Goal: Communication & Community: Answer question/provide support

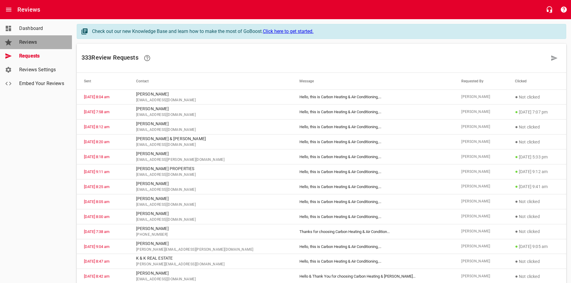
click at [36, 40] on span "Reviews" at bounding box center [42, 42] width 46 height 7
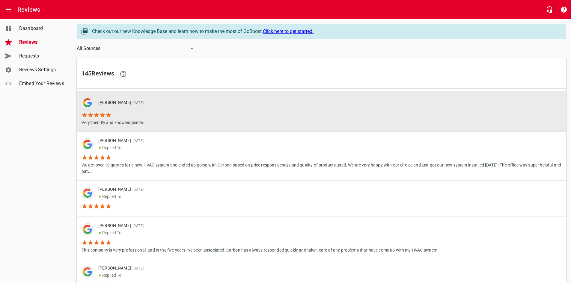
click at [111, 112] on li "Very friendly and knowledgeable." at bounding box center [115, 117] width 67 height 17
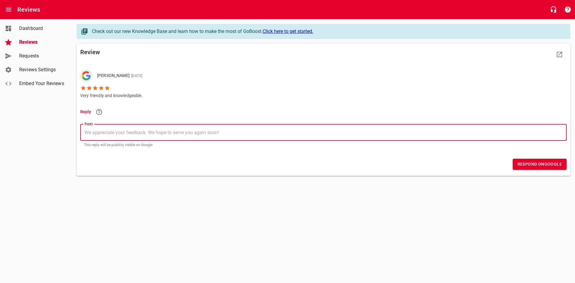
click at [110, 133] on textarea "Reply" at bounding box center [323, 133] width 478 height 6
type textarea "T"
type textarea "Th"
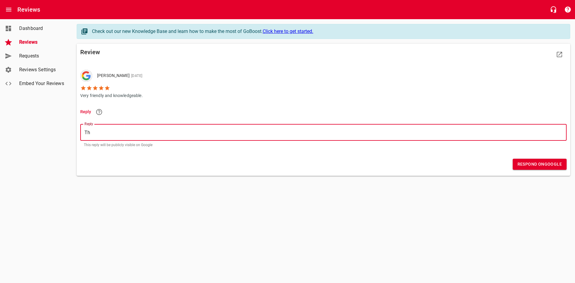
type textarea "Tha"
type textarea "Than"
type textarea "Thank"
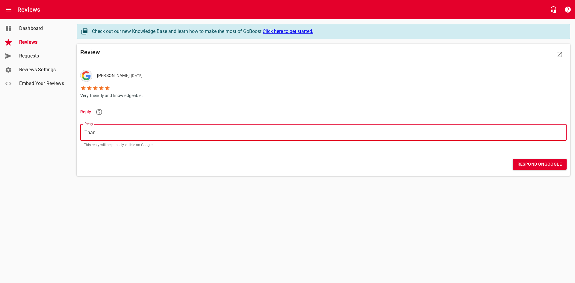
type textarea "Thank"
type textarea "Thankk"
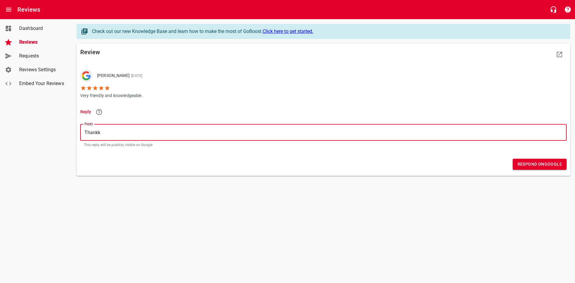
type textarea "Thankk y"
type textarea "Thankk"
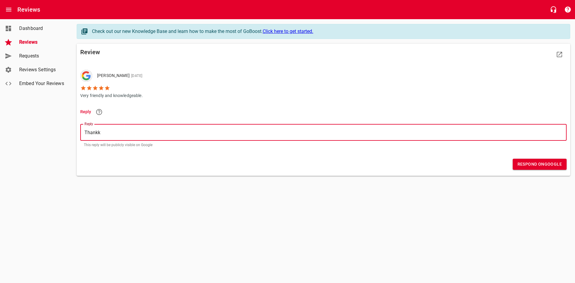
type textarea "Thankk"
type textarea "Thank"
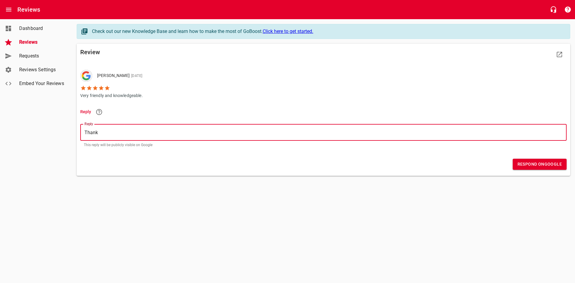
type textarea "Thank y"
type textarea "Thank yo"
type textarea "Thank you"
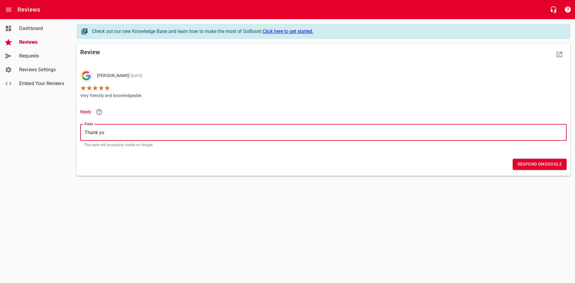
type textarea "Thank you"
type textarea "Thank you f"
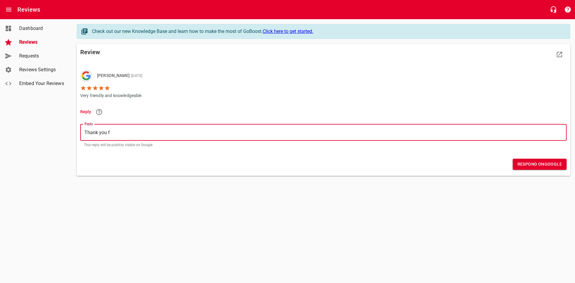
type textarea "Thank you fo"
type textarea "Thank you for"
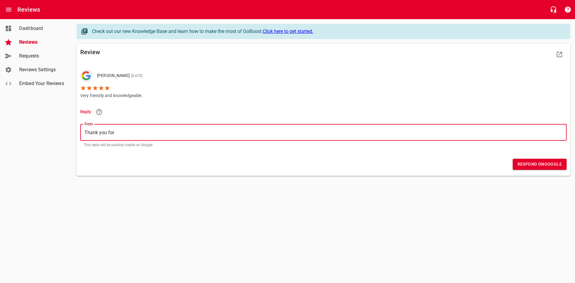
type textarea "Thank you for"
type textarea "Thank you for y"
type textarea "Thank you for yo"
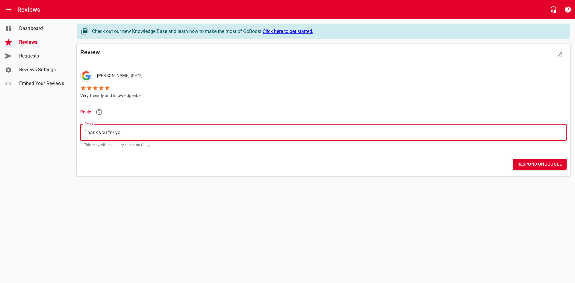
type textarea "Thank you for you"
type textarea "Thank you for your"
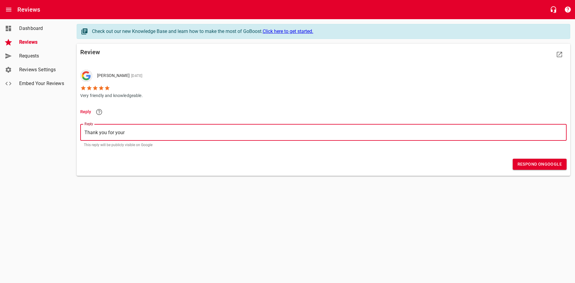
type textarea "Thank you for your"
type textarea "Thank you for your r"
type textarea "Thank you for your re"
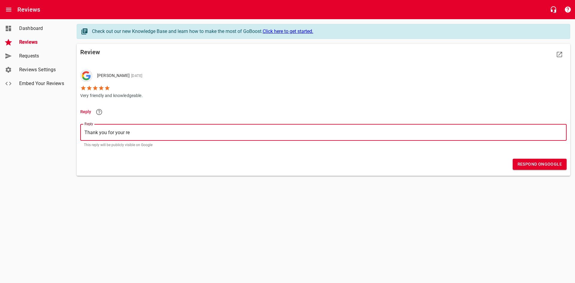
type textarea "Thank you for your rev"
type textarea "Thank you for your revi"
type textarea "Thank you for your revie"
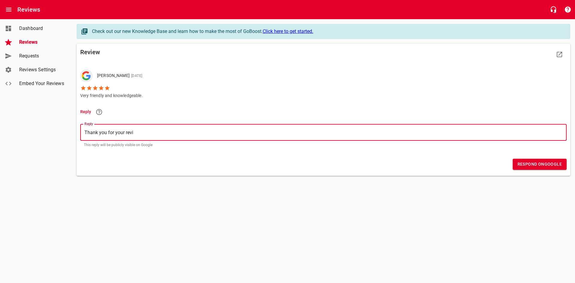
type textarea "Thank you for your revie"
type textarea "Thank you for your review"
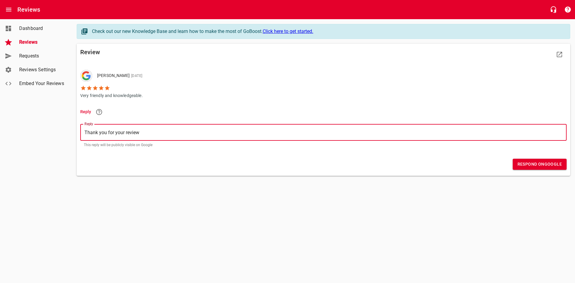
type textarea "Thank you for your review S"
type textarea "Thank you for your review Sa"
type textarea "Thank you for your review Sab"
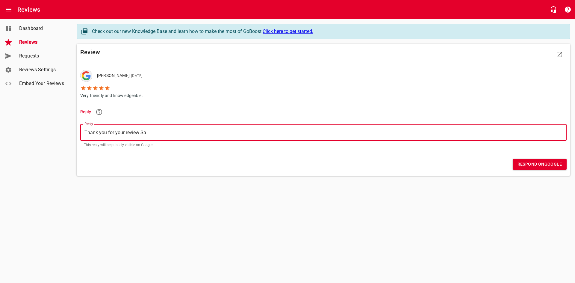
type textarea "Thank you for your review Sab"
type textarea "Thank you for your review Sabe"
type textarea "Thank you for your review Saben"
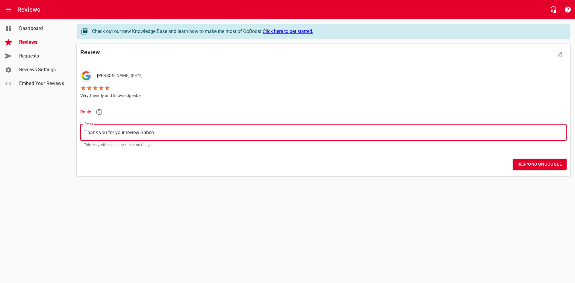
type textarea "Thank you for your review Sabena"
type textarea "Thank you for your review Sabena!"
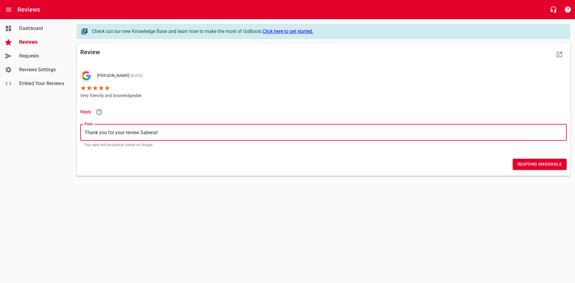
type textarea "Thank you for your review Sabena!"
type textarea "Thank you for your review Sabena! W"
type textarea "Thank you for your review Sabena! We"
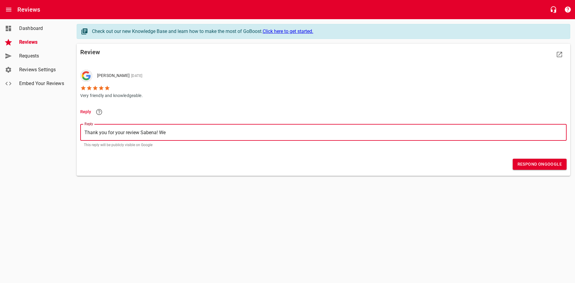
type textarea "Thank you for your review Sabena! We"
type textarea "Thank you for your review Sabena! We a"
type textarea "Thank you for your review Sabena! We ap"
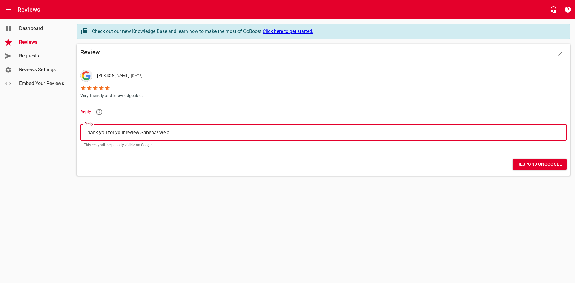
type textarea "Thank you for your review Sabena! We ap"
type textarea "Thank you for your review Sabena! We app"
type textarea "Thank you for your review Sabena! We appr"
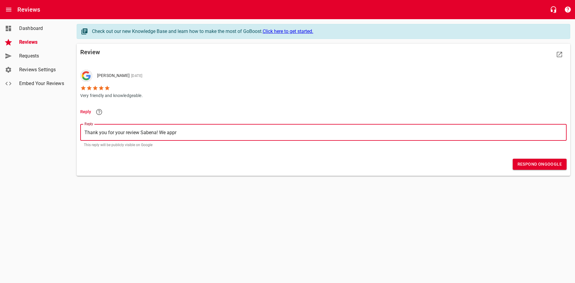
type textarea "Thank you for your review Sabena! We appre"
type textarea "Thank you for your review Sabena! We apprec"
type textarea "Thank you for your review Sabena! We appreci"
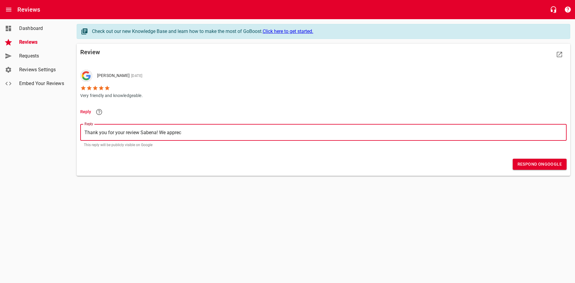
type textarea "Thank you for your review Sabena! We appreci"
type textarea "Thank you for your review Sabena! We apprecia"
type textarea "Thank you for your review Sabena! We appreciat"
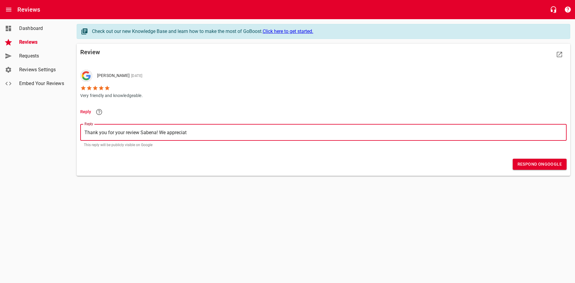
type textarea "Thank you for your review Sabena! We appreciate"
type textarea "Thank you for your review Sabena! We appreciate y"
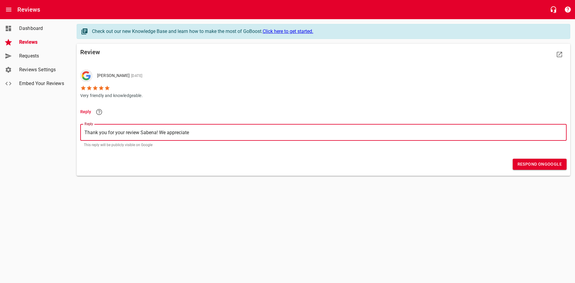
type textarea "Thank you for your review Sabena! We appreciate y"
type textarea "Thank you for your review Sabena! We appreciate yo"
type textarea "Thank you for your review Sabena! We appreciate you"
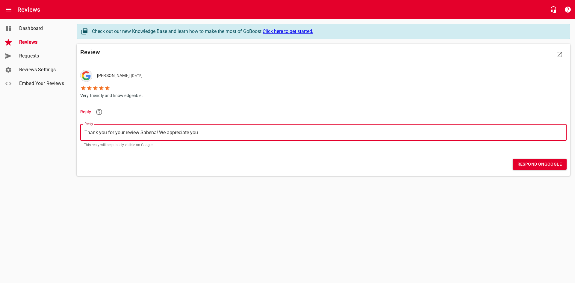
type textarea "Thank you for your review Sabena! We appreciate your"
type textarea "Thank you for your review Sabena! We appreciate your f"
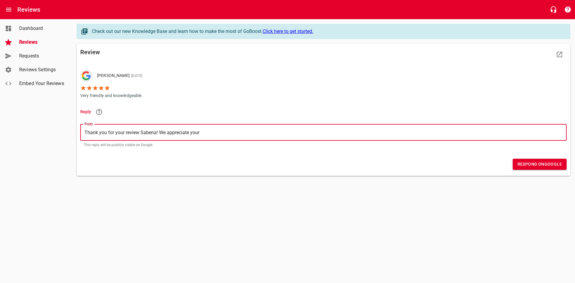
type textarea "Thank you for your review Sabena! We appreciate your f"
type textarea "Thank you for your review Sabena! We appreciate your fe"
type textarea "Thank you for your review Sabena! We appreciate your fe4"
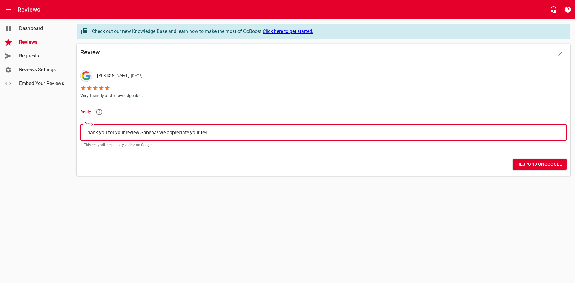
type textarea "Thank you for your review Sabena! We appreciate your fe4e"
type textarea "Thank you for your review Sabena! We appreciate your fe4ed"
type textarea "Thank you for your review Sabena! We appreciate your fe4e"
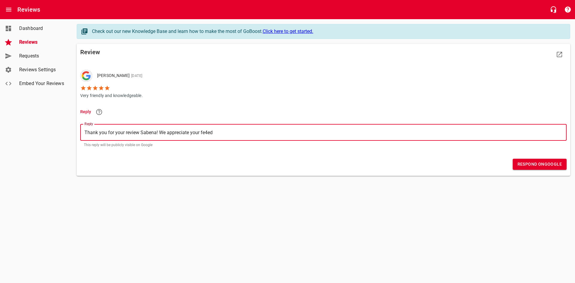
type textarea "Thank you for your review Sabena! We appreciate your fe4e"
type textarea "Thank you for your review Sabena! We appreciate your fe4"
type textarea "Thank you for your review Sabena! We appreciate your fe"
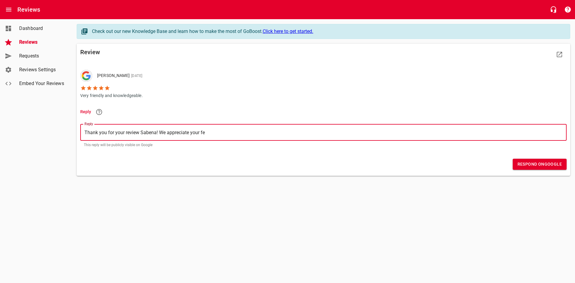
type textarea "Thank you for your review Sabena! We appreciate your fee"
type textarea "Thank you for your review Sabena! We appreciate your feed"
type textarea "Thank you for your review Sabena! We appreciate your feedb"
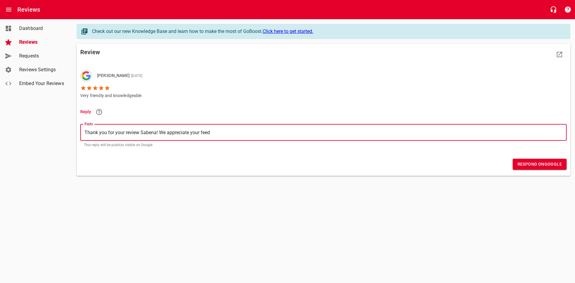
type textarea "Thank you for your review Sabena! We appreciate your feedb"
type textarea "Thank you for your review Sabena! We appreciate your feedba"
type textarea "Thank you for your review Sabena! We appreciate your feedbac"
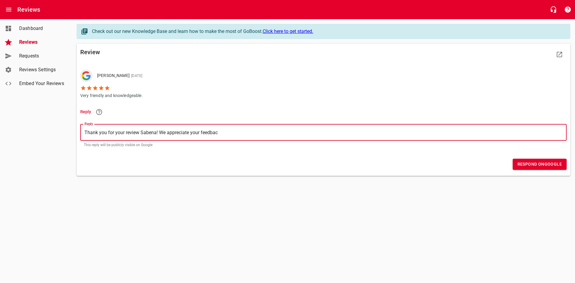
type textarea "Thank you for your review Sabena! We appreciate your feedback"
type textarea "Thank you for your review Sabena! We appreciate your feedback a"
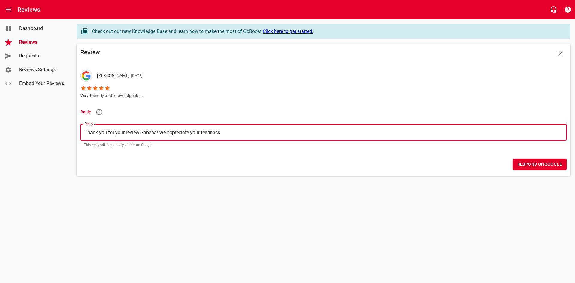
type textarea "Thank you for your review Sabena! We appreciate your feedback a"
type textarea "Thank you for your review Sabena! We appreciate your feedback an"
type textarea "Thank you for your review Sabena! We appreciate your feedback and"
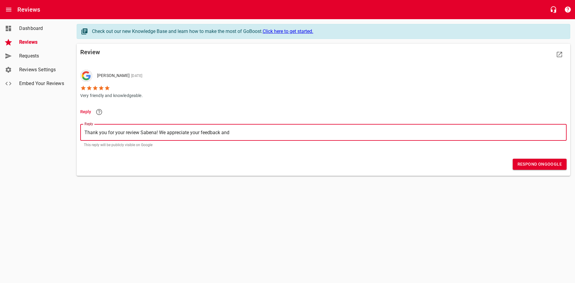
type textarea "Thank you for your review Sabena! We appreciate your feedback and"
type textarea "Thank you for your review Sabena! We appreciate your feedback and l"
type textarea "Thank you for your review Sabena! We appreciate your feedback and lo"
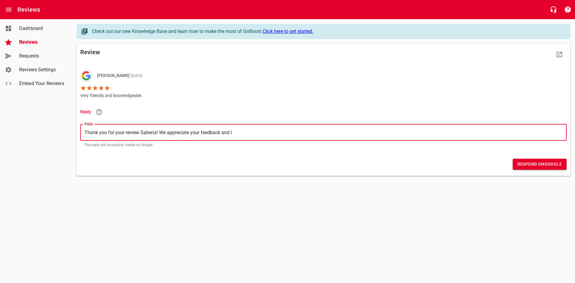
type textarea "Thank you for your review Sabena! We appreciate your feedback and lo"
type textarea "Thank you for your review Sabena! We appreciate your feedback and [PERSON_NAME]"
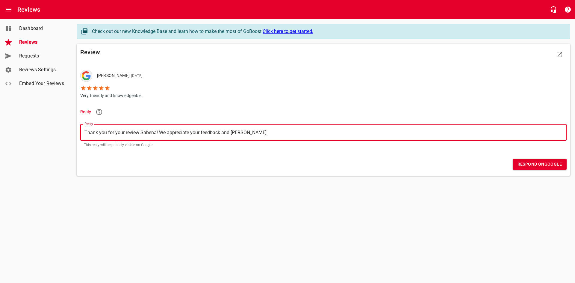
type textarea "Thank you for your review Sabena! We appreciate your feedback and loyal"
type textarea "Thank you for your review Sabena! We appreciate your feedback and loyalt"
type textarea "Thank you for your review Sabena! We appreciate your feedback and loyalty"
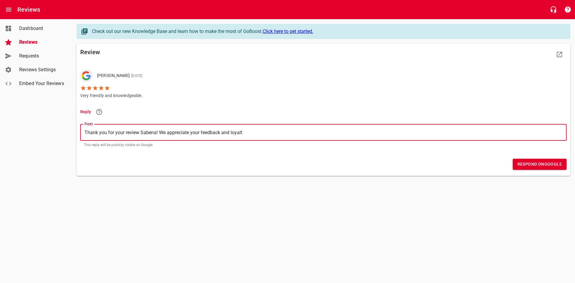
type textarea "Thank you for your review Sabena! We appreciate your feedback and loyalty"
type textarea "Thank you for your review Sabena! We appreciate your feedback and loyalty."
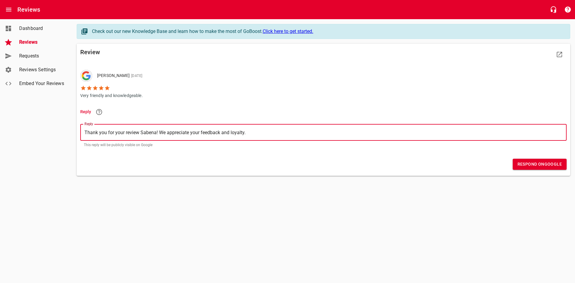
type textarea "Thank you for your review Sabena! We appreciate your feedback and loyalty."
click at [539, 164] on span "Respond on Google" at bounding box center [540, 164] width 44 height 7
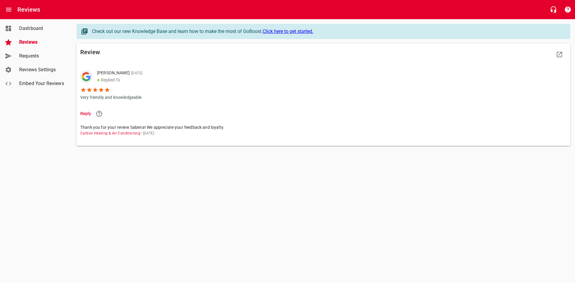
click at [39, 44] on span "Reviews" at bounding box center [42, 42] width 46 height 7
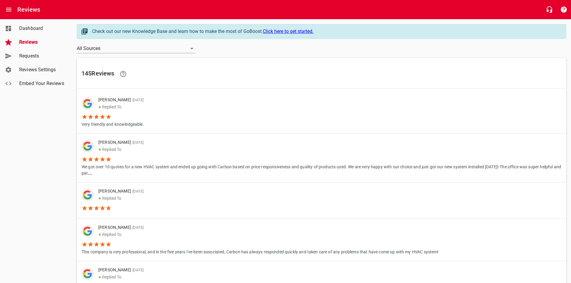
click at [122, 160] on li "We got over 10 quotes for a new HVAC system and ended up going with Carbon base…" at bounding box center [322, 164] width 480 height 23
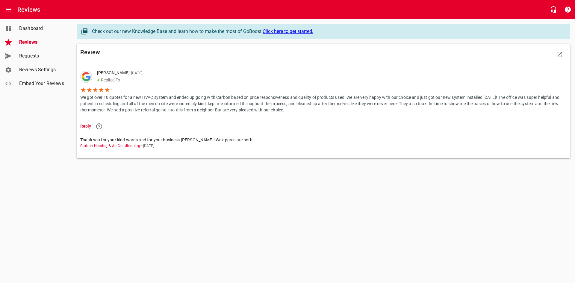
click at [35, 43] on span "Reviews" at bounding box center [42, 42] width 46 height 7
